Goal: Information Seeking & Learning: Understand process/instructions

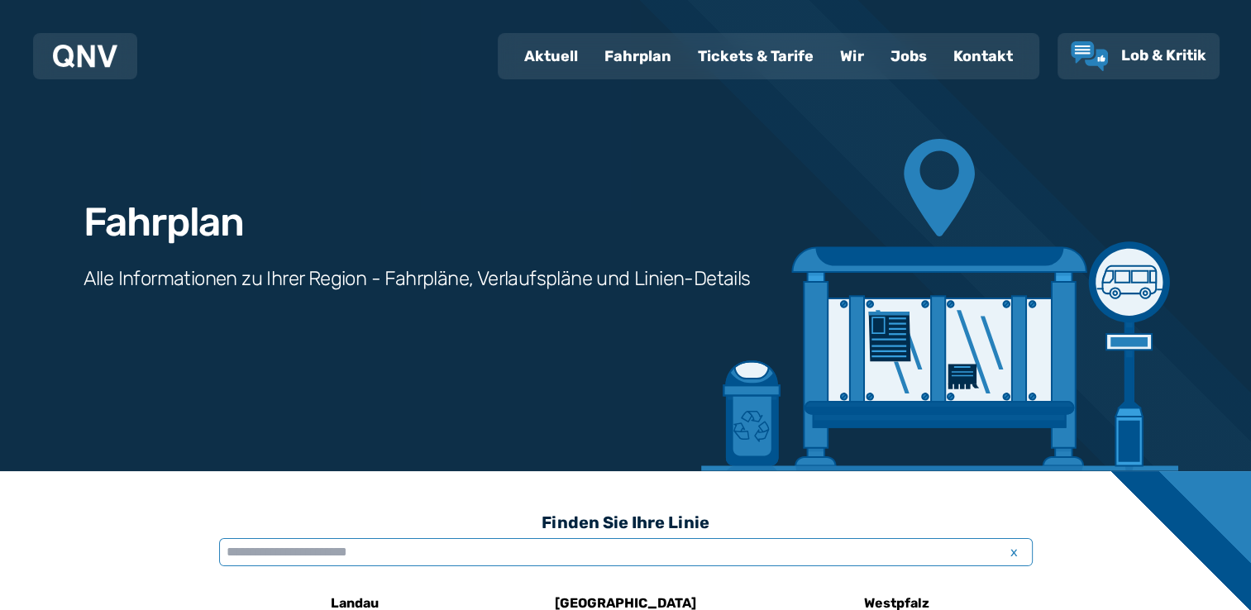
click at [463, 552] on input "text" at bounding box center [626, 552] width 814 height 28
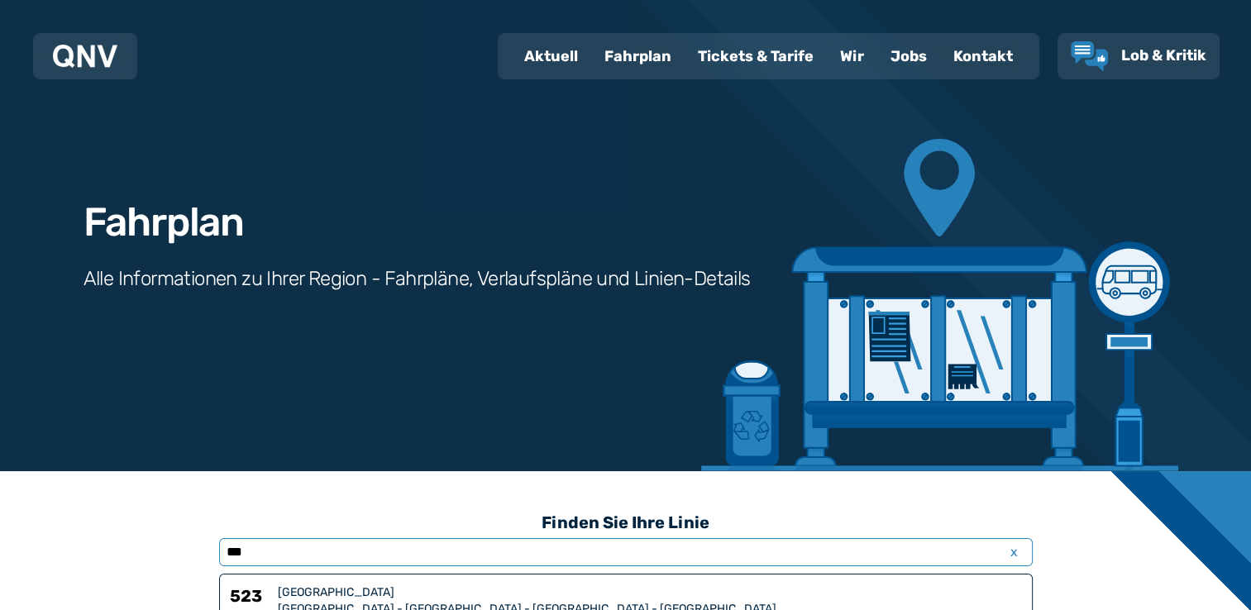
type input "***"
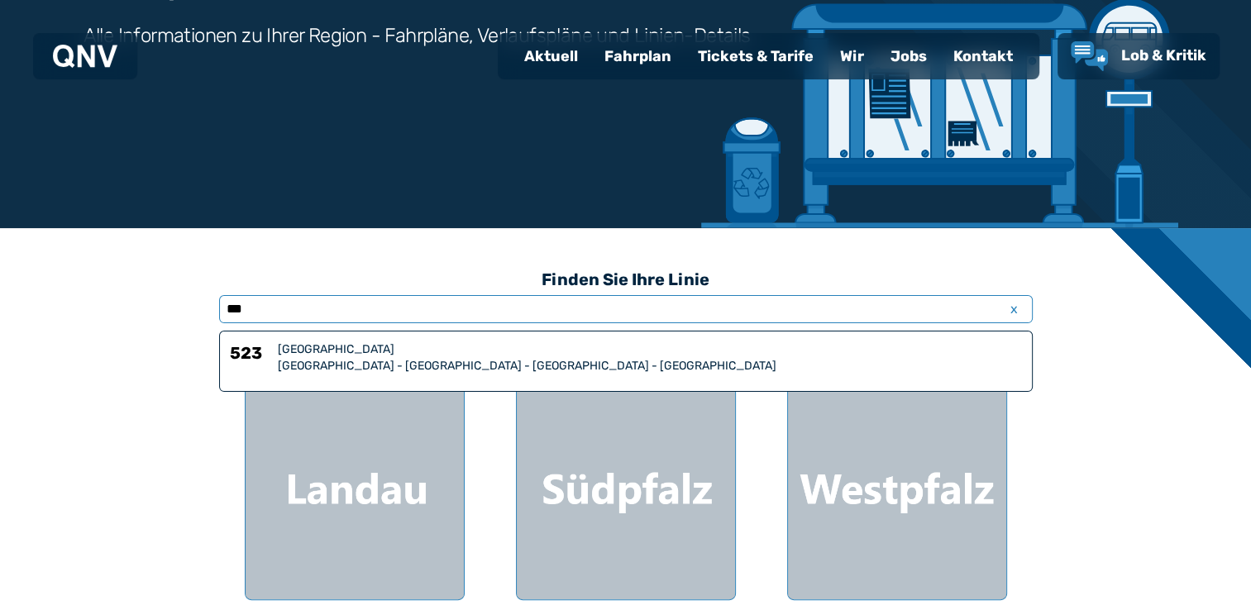
scroll to position [245, 0]
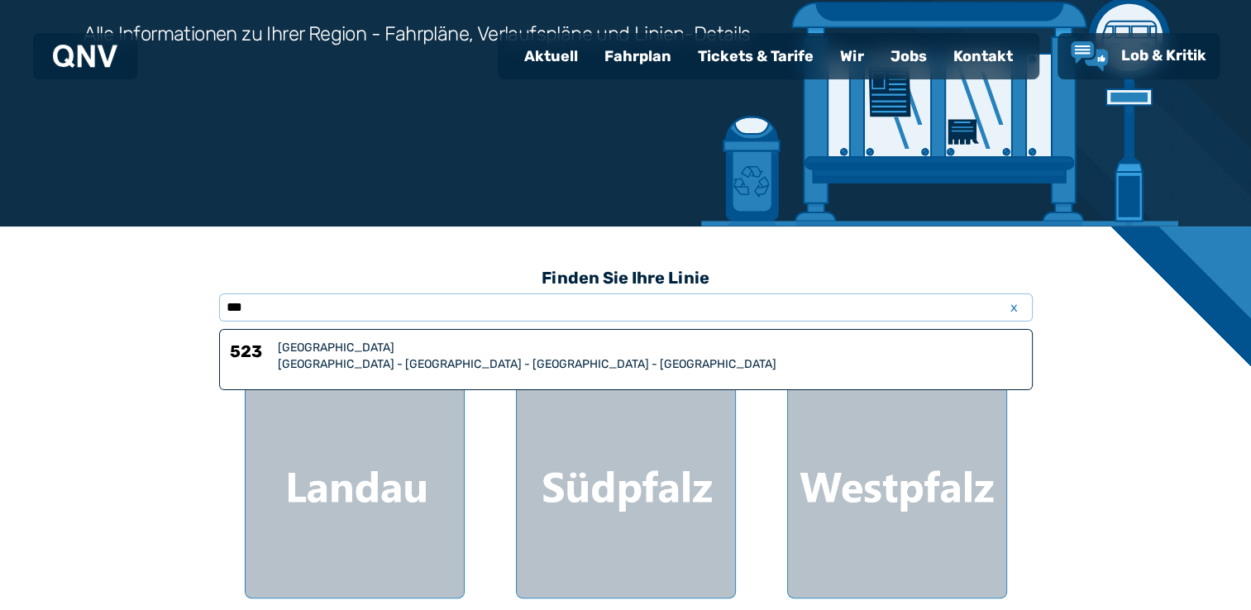
click at [302, 372] on div "523 Südpfalz [GEOGRAPHIC_DATA] - [GEOGRAPHIC_DATA] - [GEOGRAPHIC_DATA] - [GEOGR…" at bounding box center [626, 359] width 814 height 61
click at [298, 363] on div "[GEOGRAPHIC_DATA] - [GEOGRAPHIC_DATA] - [GEOGRAPHIC_DATA] - [GEOGRAPHIC_DATA]" at bounding box center [650, 364] width 744 height 17
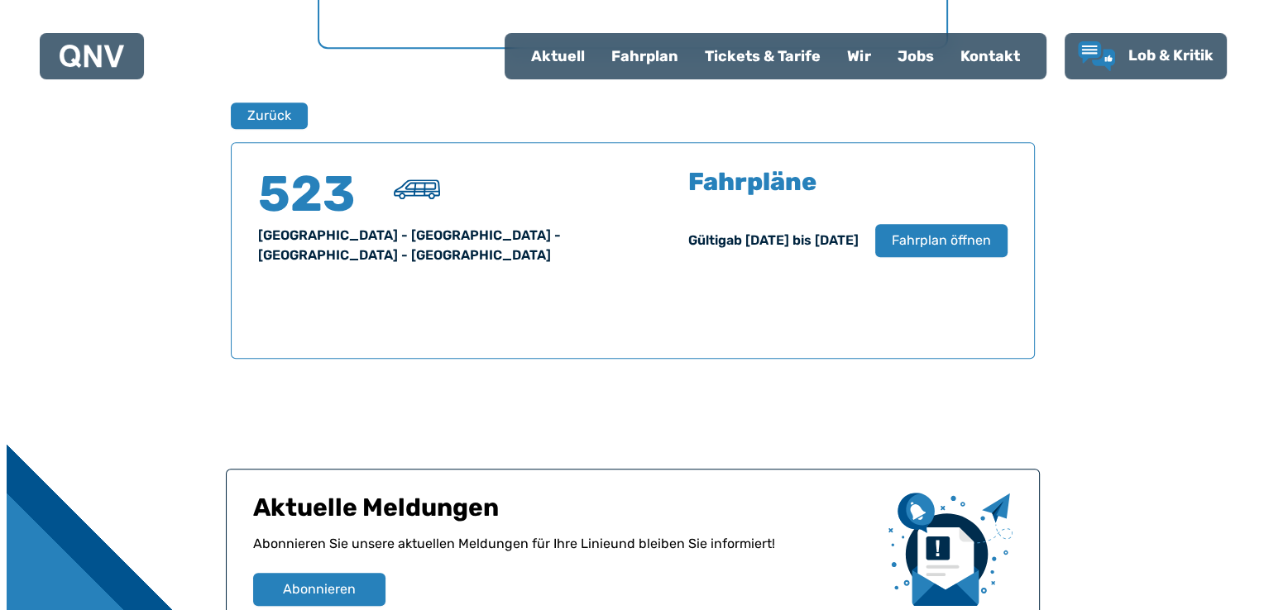
scroll to position [1089, 0]
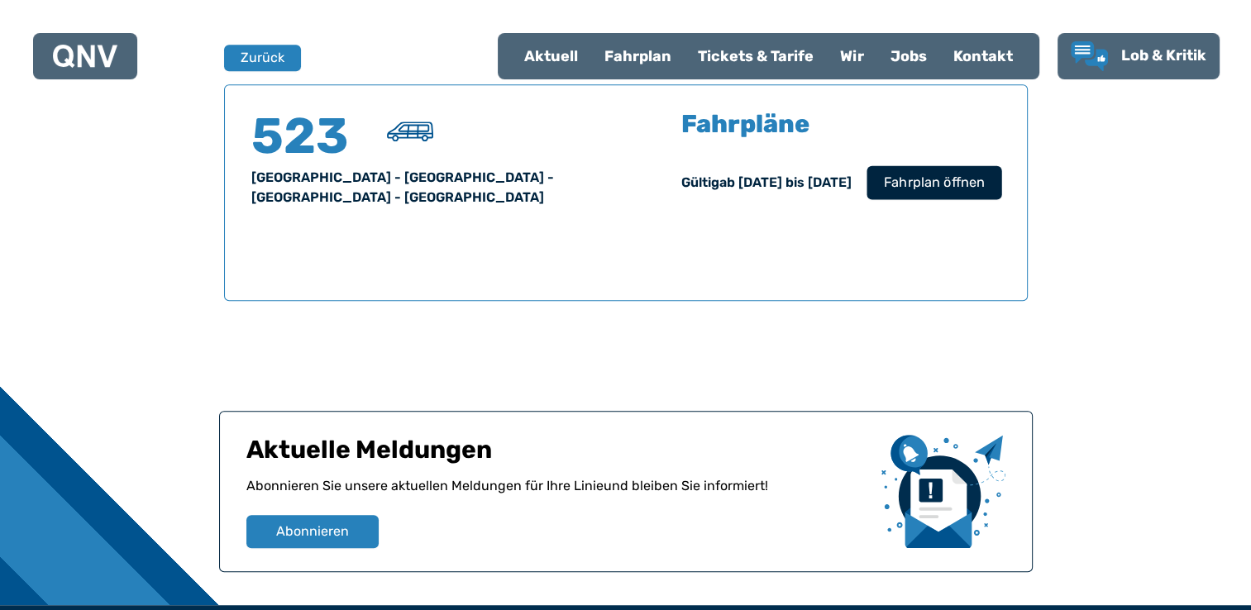
click at [962, 182] on span "Fahrplan öffnen" at bounding box center [933, 183] width 101 height 20
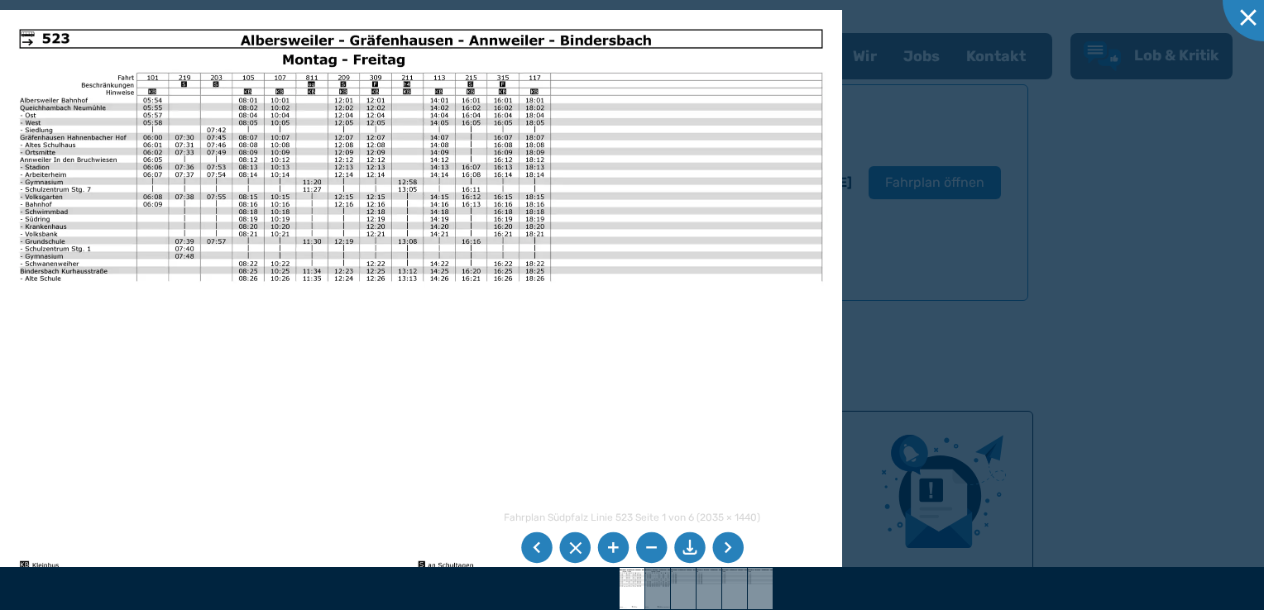
click at [720, 547] on li at bounding box center [727, 548] width 31 height 31
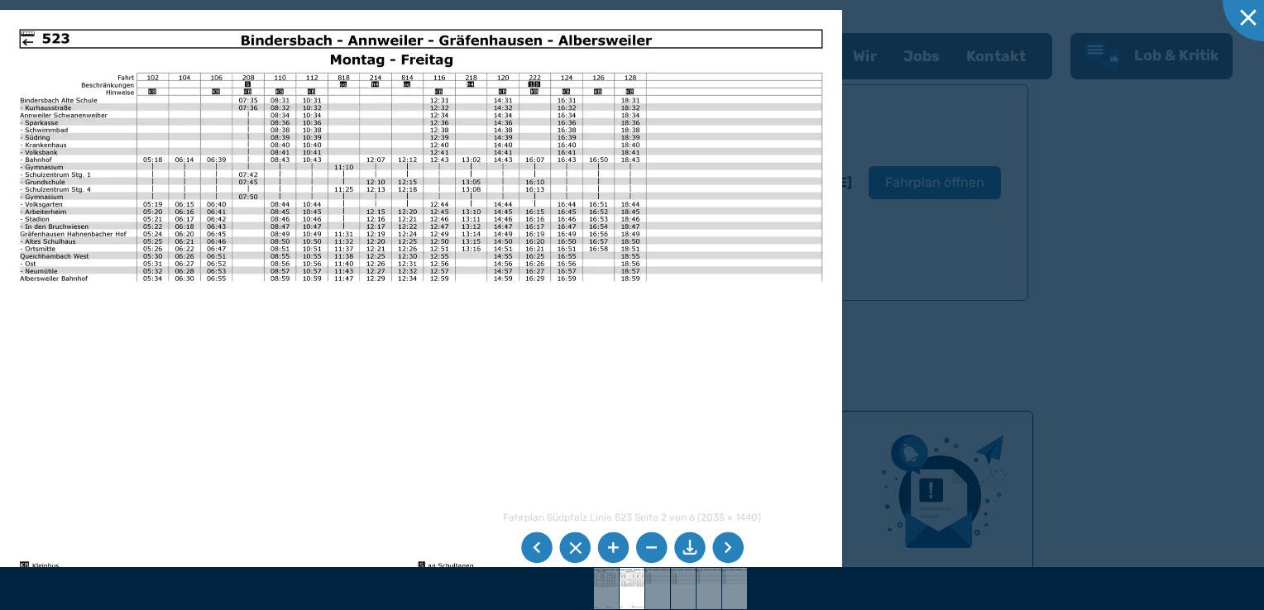
click at [720, 547] on li at bounding box center [727, 548] width 31 height 31
